Goal: Download file/media

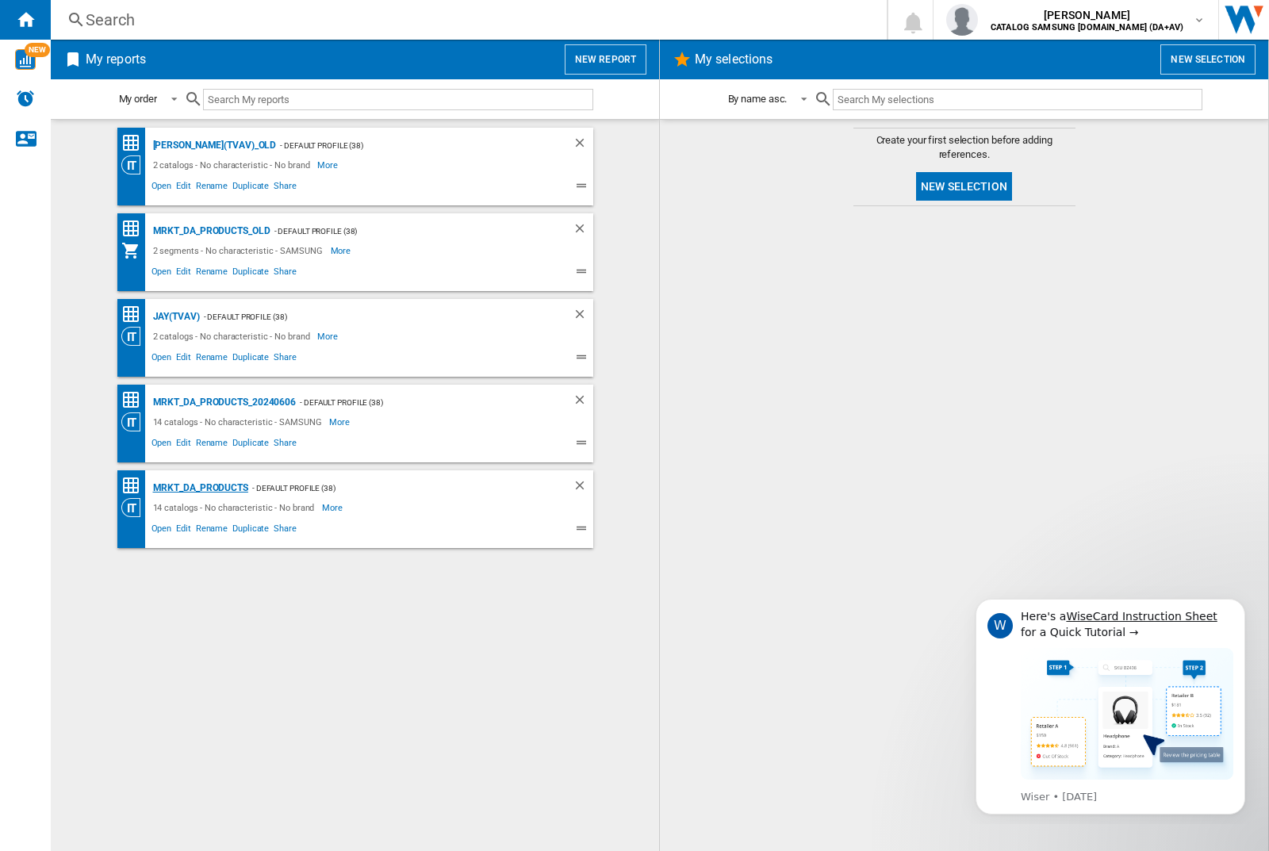
click at [200, 488] on div "MRKT_DA_PRODUCTS" at bounding box center [198, 488] width 99 height 20
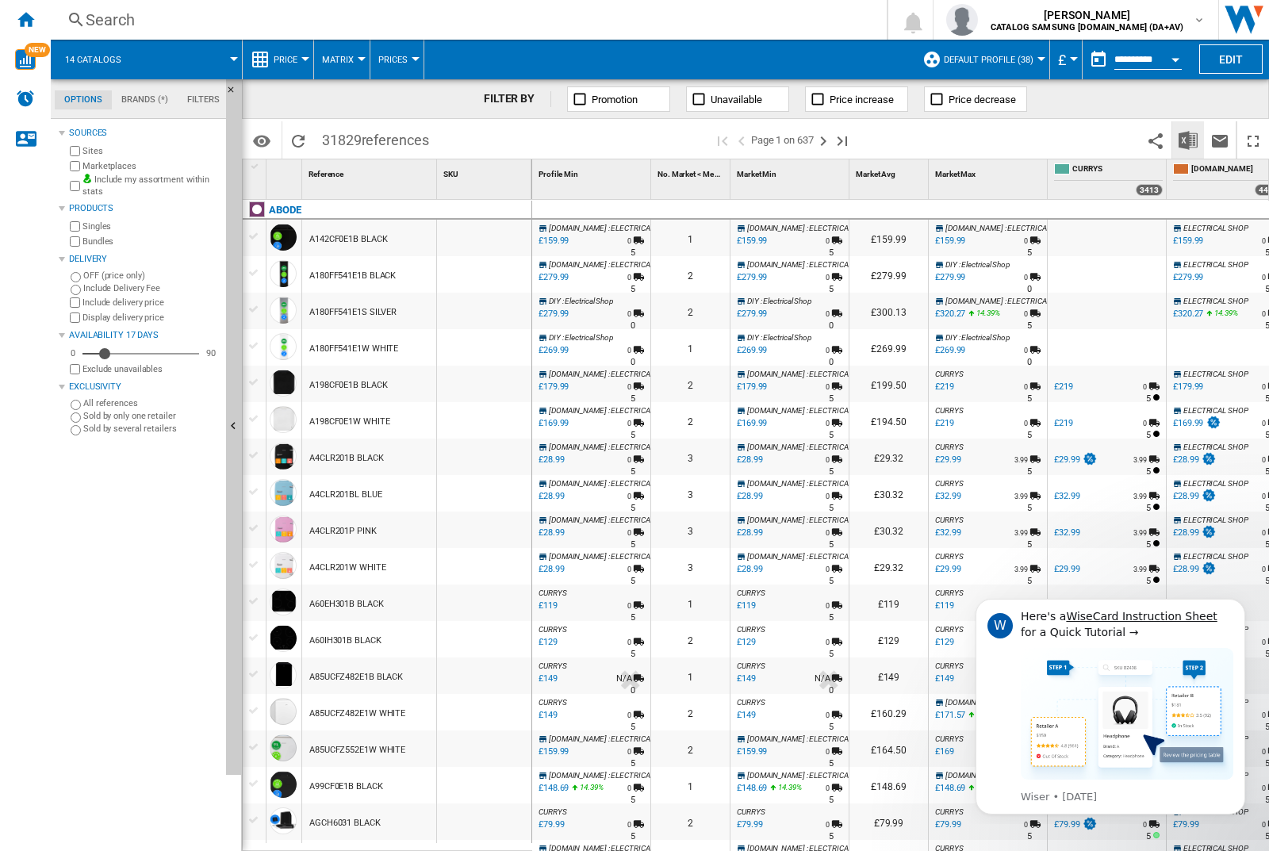
click at [1187, 139] on img "Download in Excel" at bounding box center [1188, 140] width 19 height 19
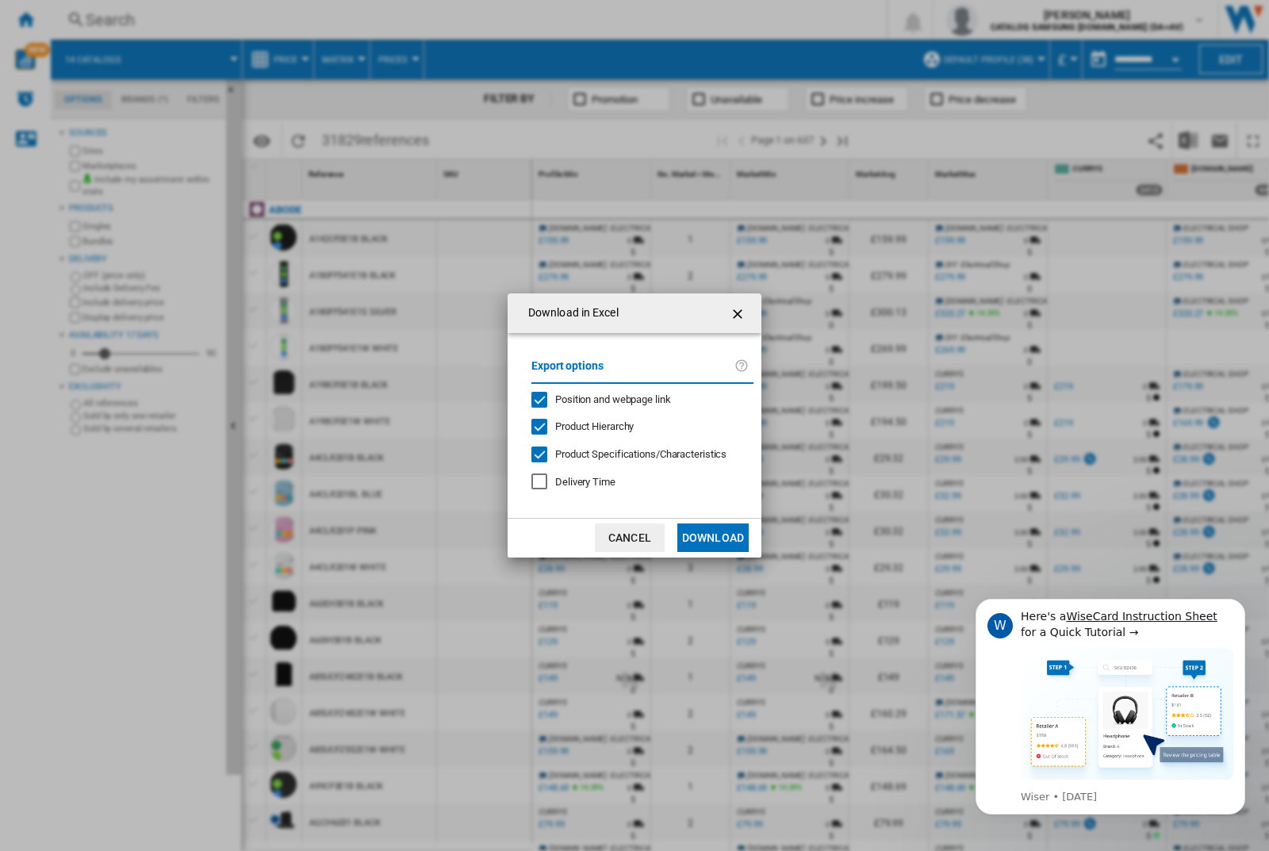
click at [602, 398] on span "Position and webpage link" at bounding box center [613, 399] width 116 height 12
click at [713, 538] on button "Download" at bounding box center [712, 537] width 71 height 29
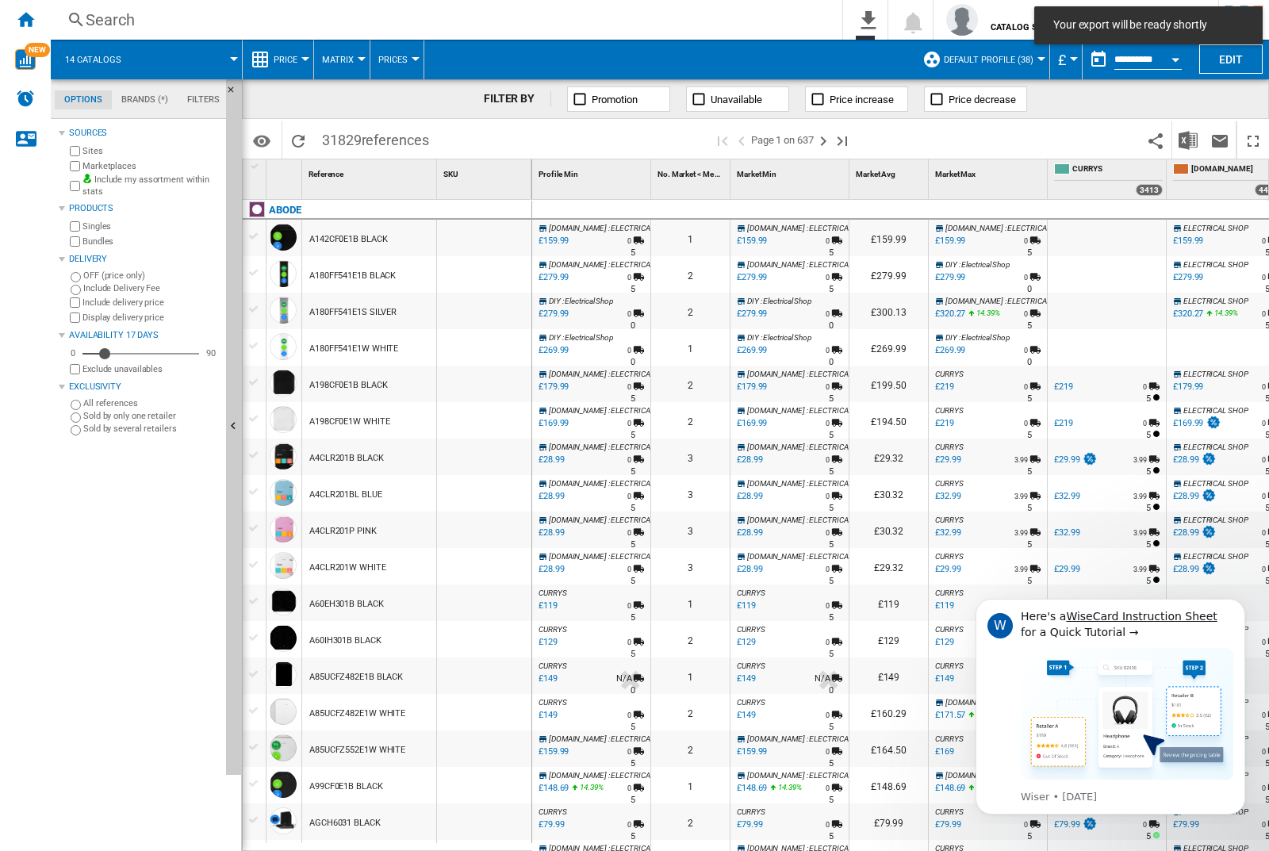
click at [489, 235] on div at bounding box center [484, 238] width 94 height 36
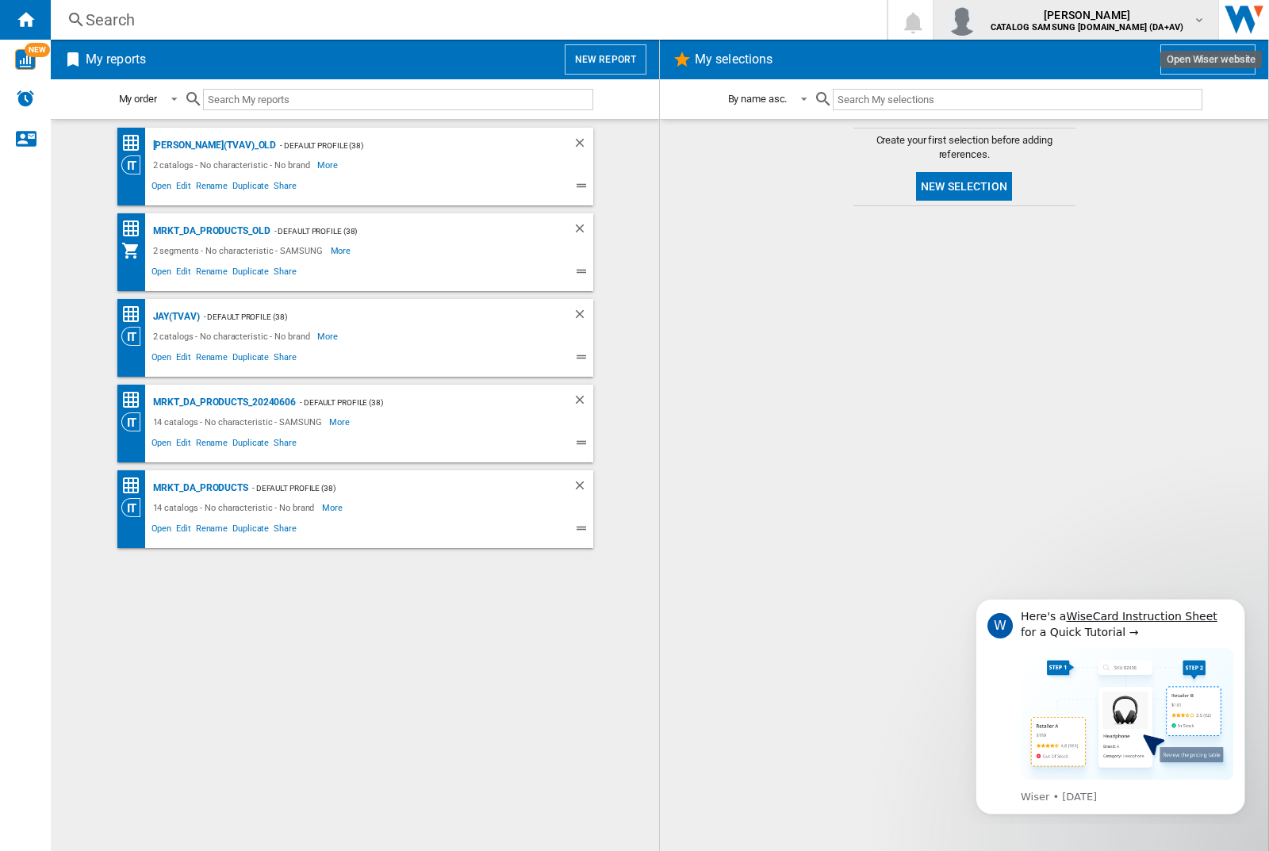
click at [978, 20] on img "button" at bounding box center [962, 20] width 32 height 32
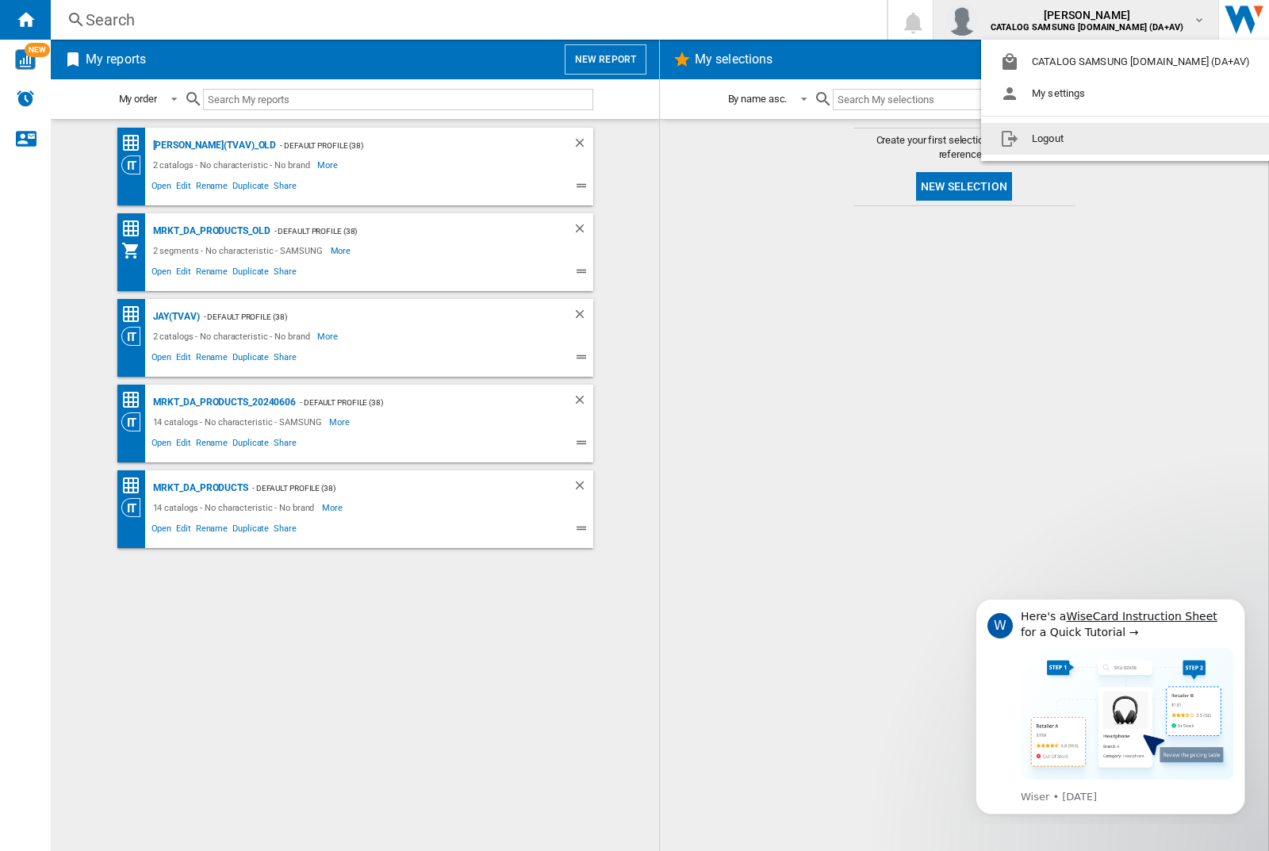
click at [1103, 139] on button "Logout" at bounding box center [1128, 139] width 294 height 32
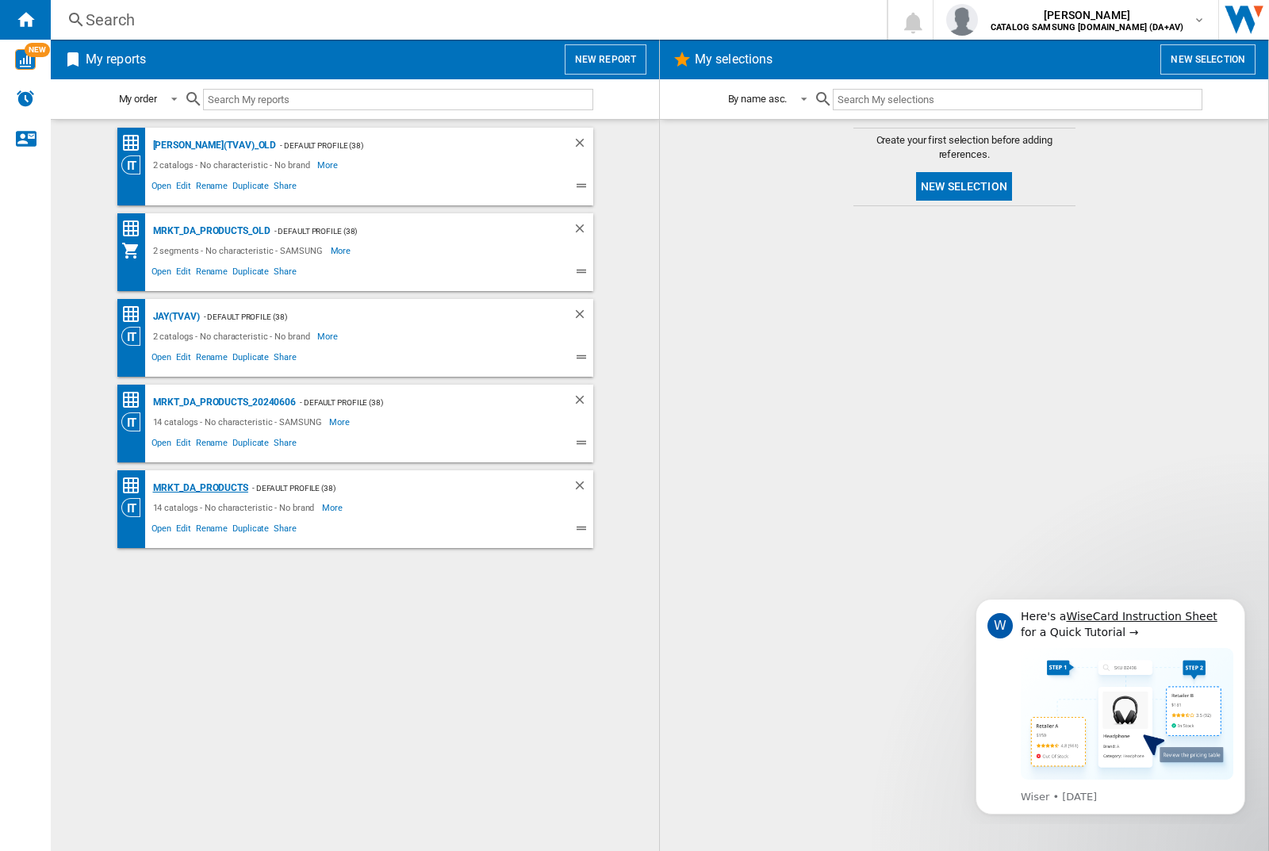
click at [200, 488] on div "MRKT_DA_PRODUCTS" at bounding box center [198, 488] width 99 height 20
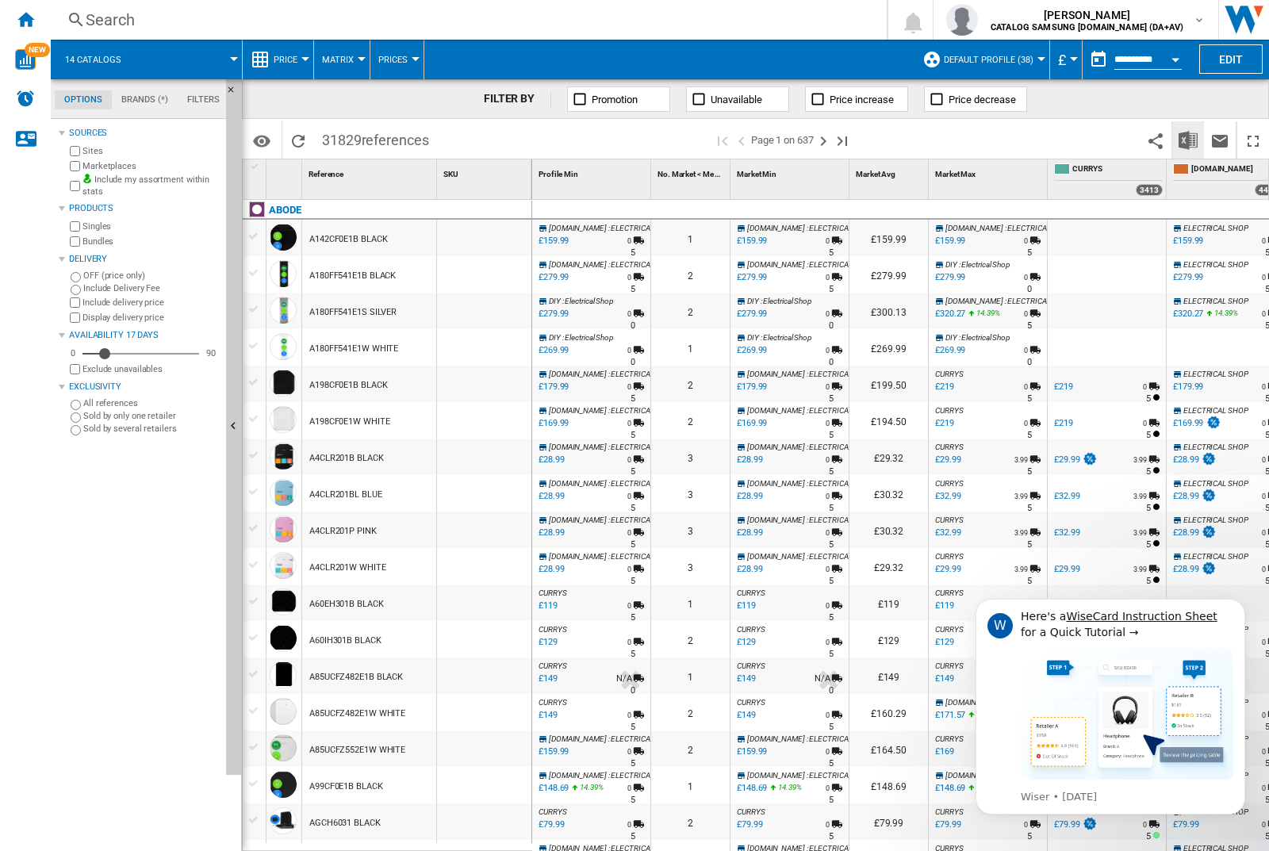
click at [1187, 139] on img "Download in Excel" at bounding box center [1188, 140] width 19 height 19
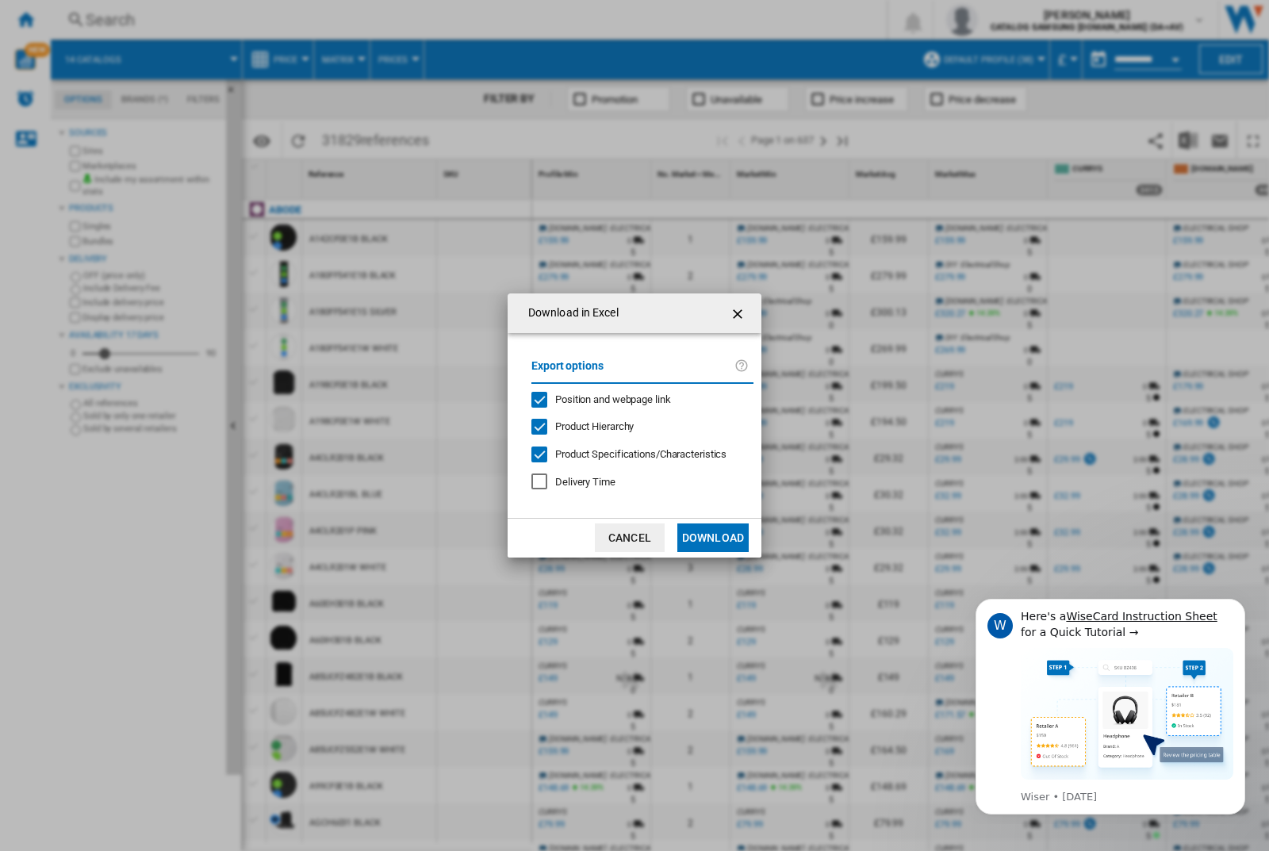
click at [602, 398] on span "Position and webpage link" at bounding box center [613, 399] width 116 height 12
click at [713, 538] on button "Download" at bounding box center [712, 537] width 71 height 29
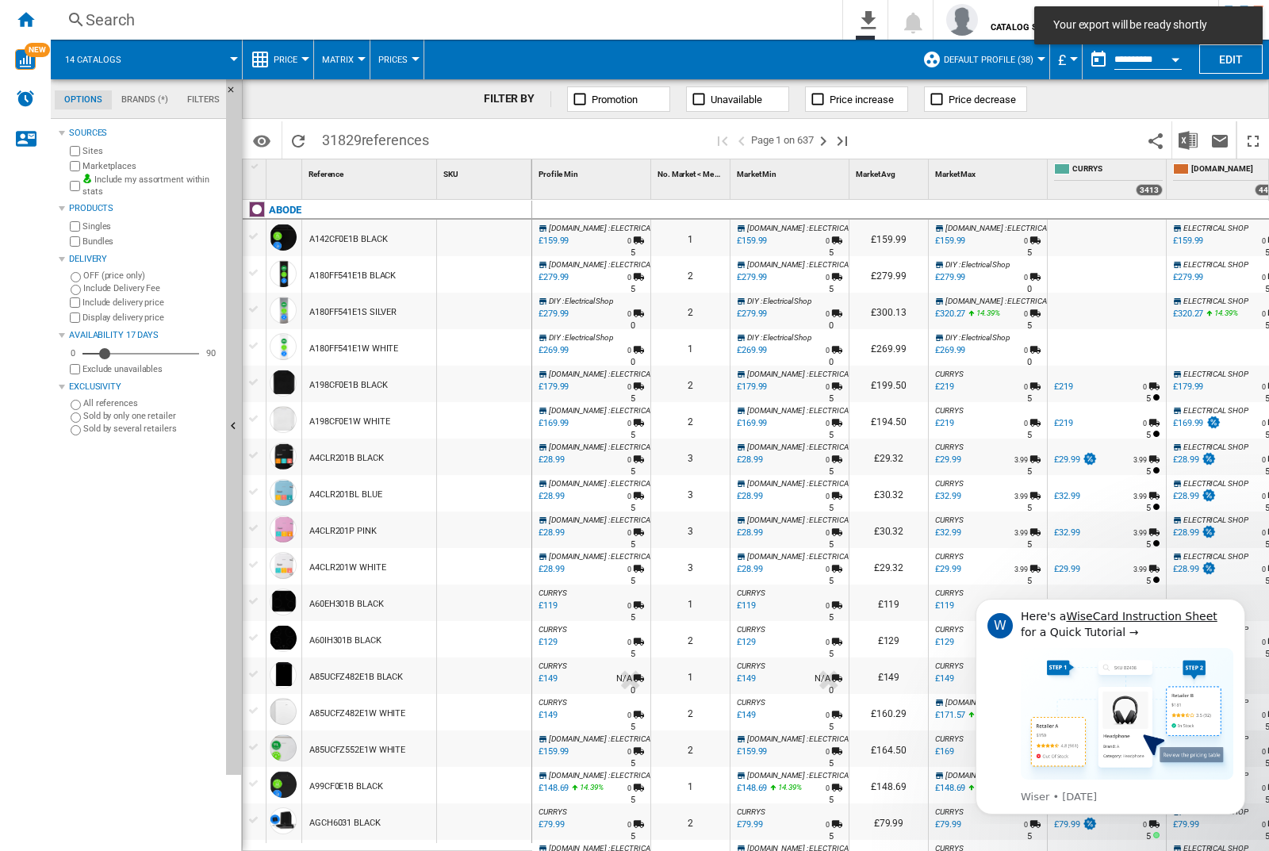
click at [489, 235] on div at bounding box center [484, 238] width 94 height 36
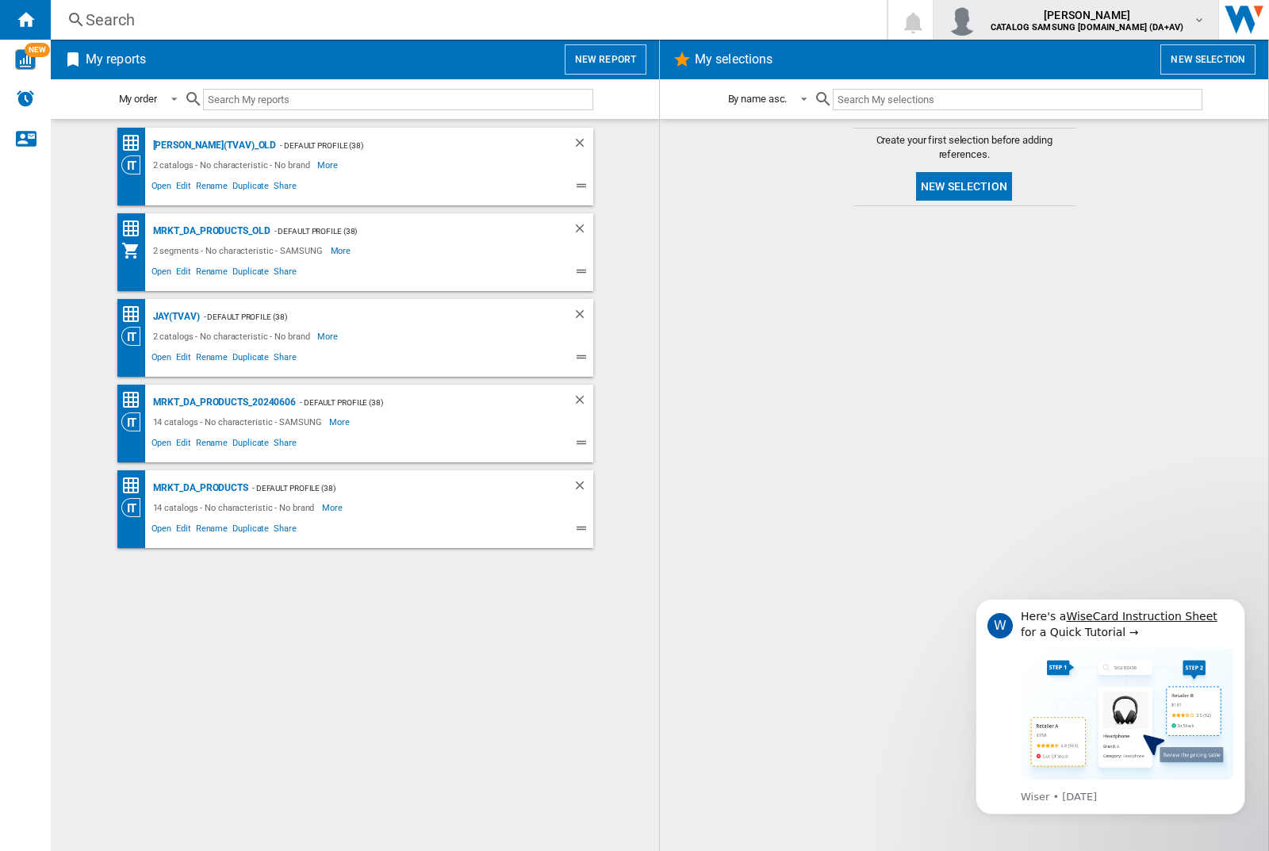
click at [978, 20] on img "button" at bounding box center [962, 20] width 32 height 32
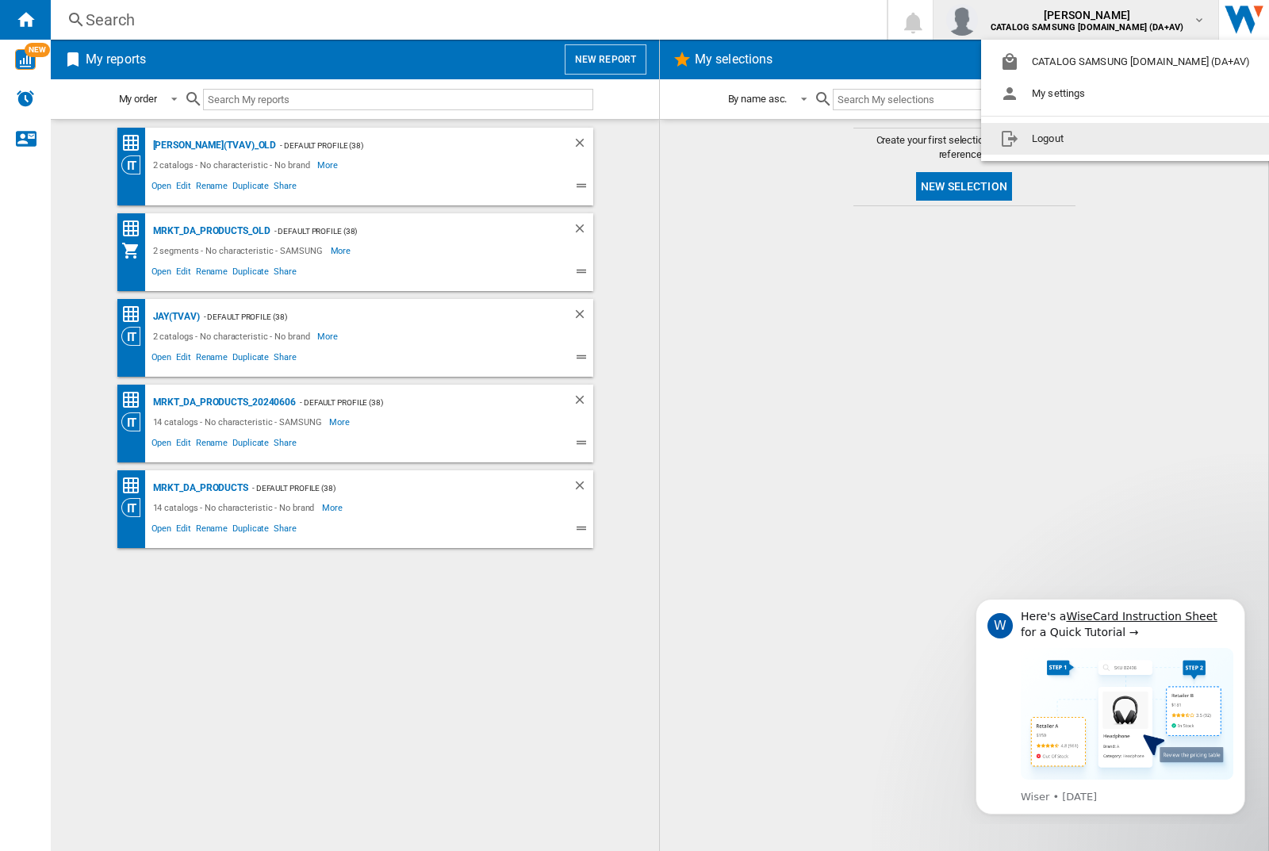
click at [1103, 139] on button "Logout" at bounding box center [1128, 139] width 294 height 32
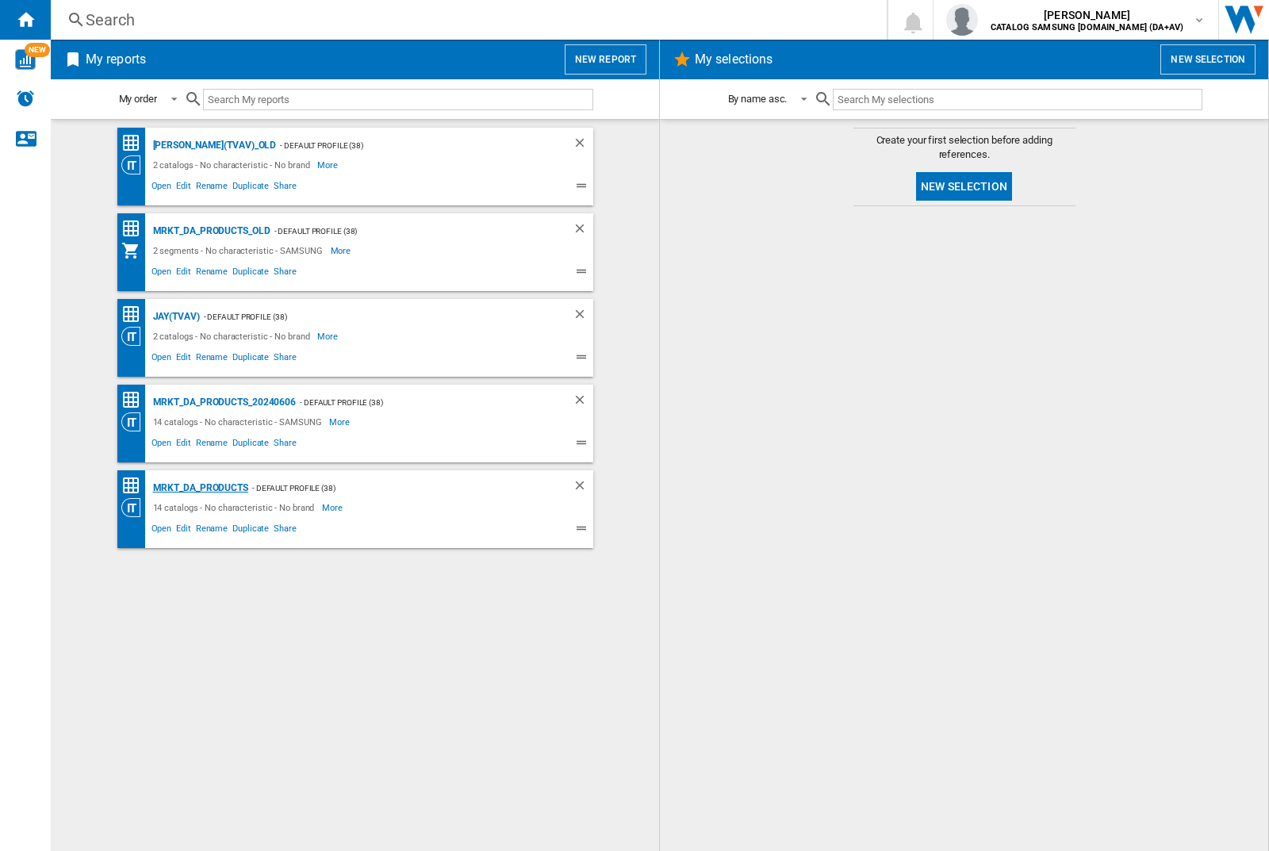
click at [200, 488] on div "MRKT_DA_PRODUCTS" at bounding box center [198, 488] width 99 height 20
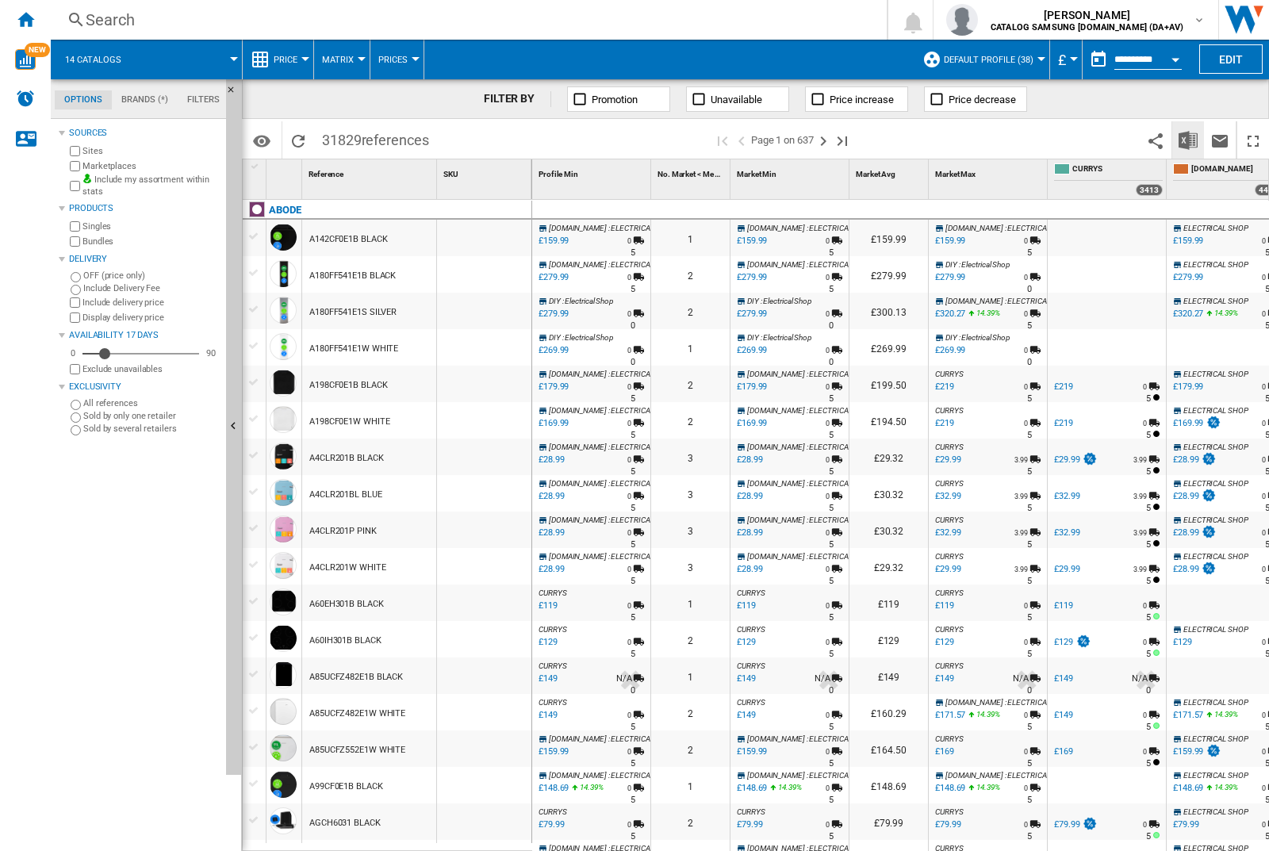
click at [1187, 139] on img "Download in Excel" at bounding box center [1188, 140] width 19 height 19
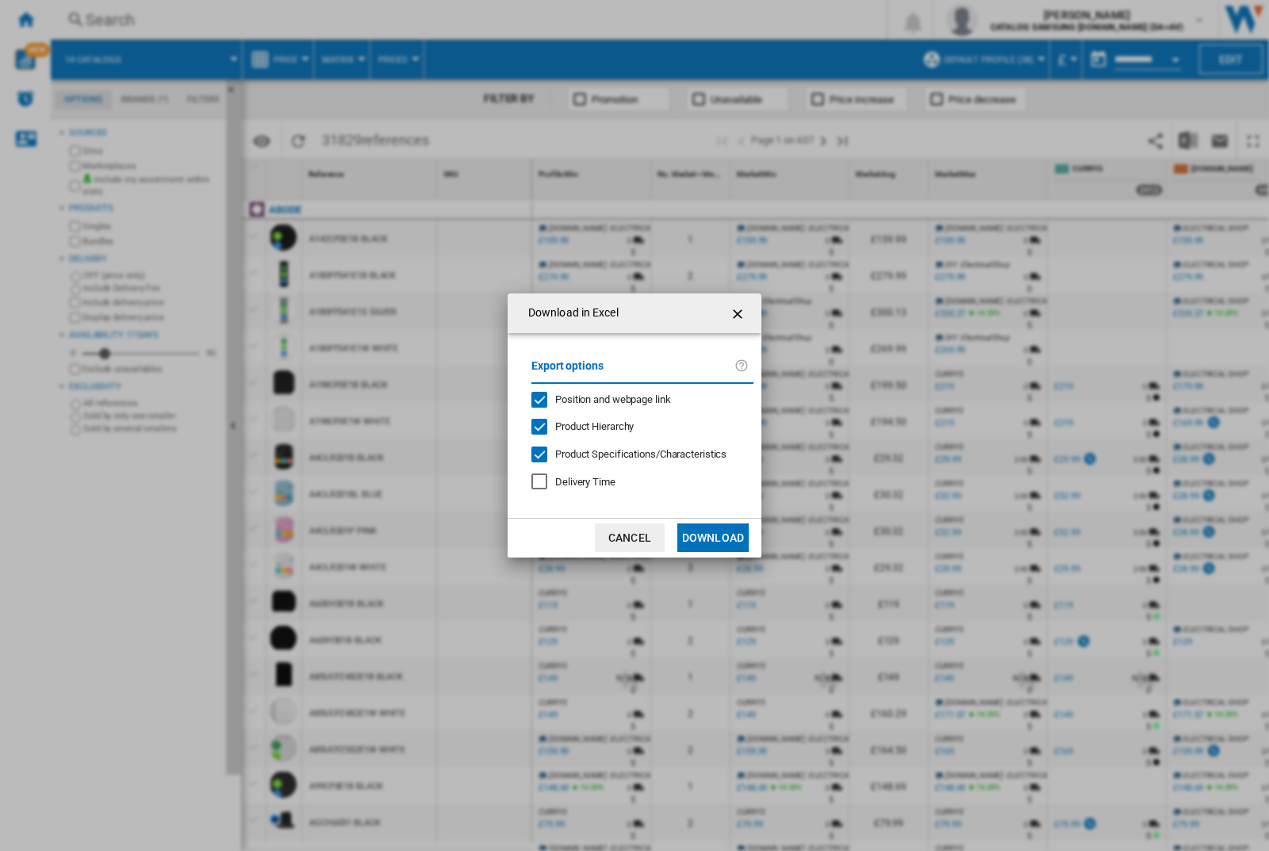
click at [602, 398] on span "Position and webpage link" at bounding box center [613, 399] width 116 height 12
click at [713, 538] on button "Download" at bounding box center [712, 537] width 71 height 29
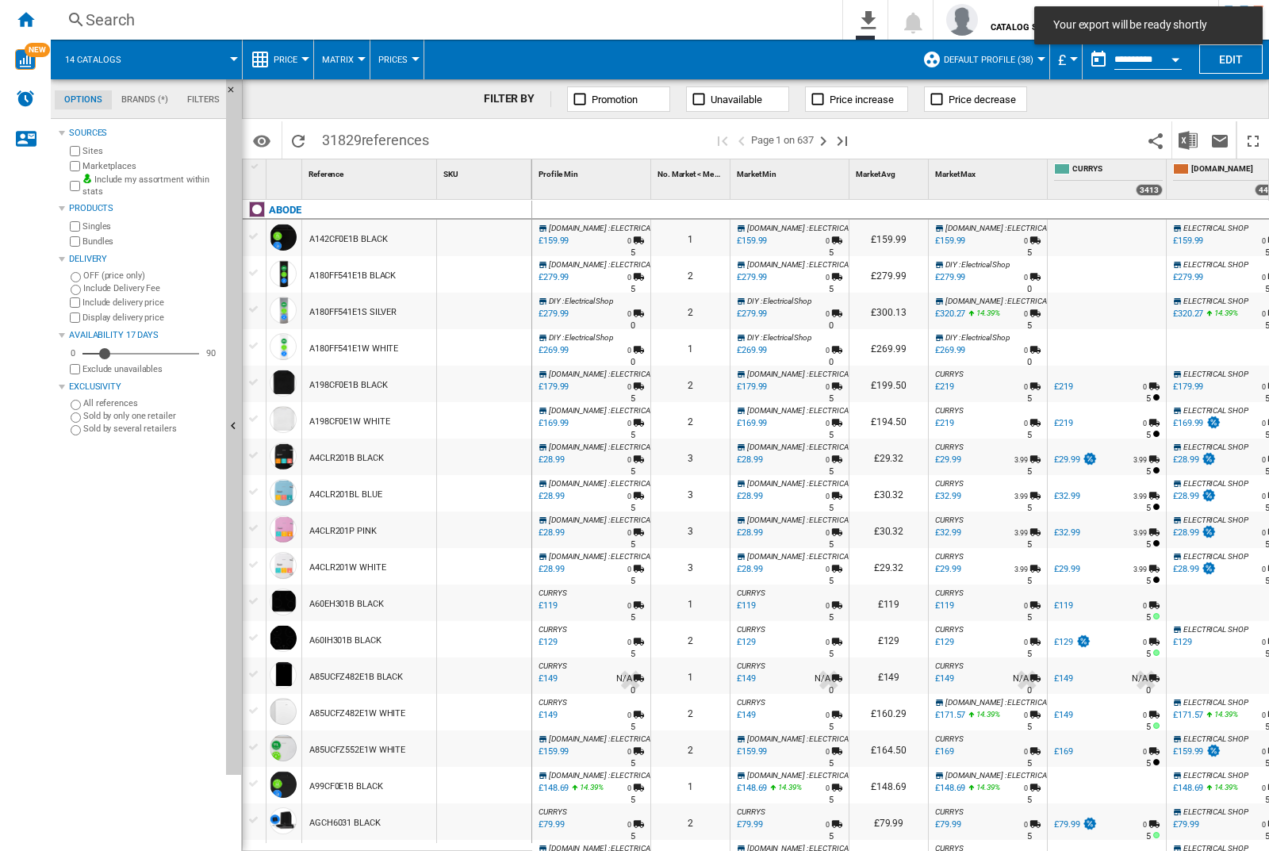
click at [489, 235] on div at bounding box center [484, 238] width 94 height 36
